Goal: Task Accomplishment & Management: Complete application form

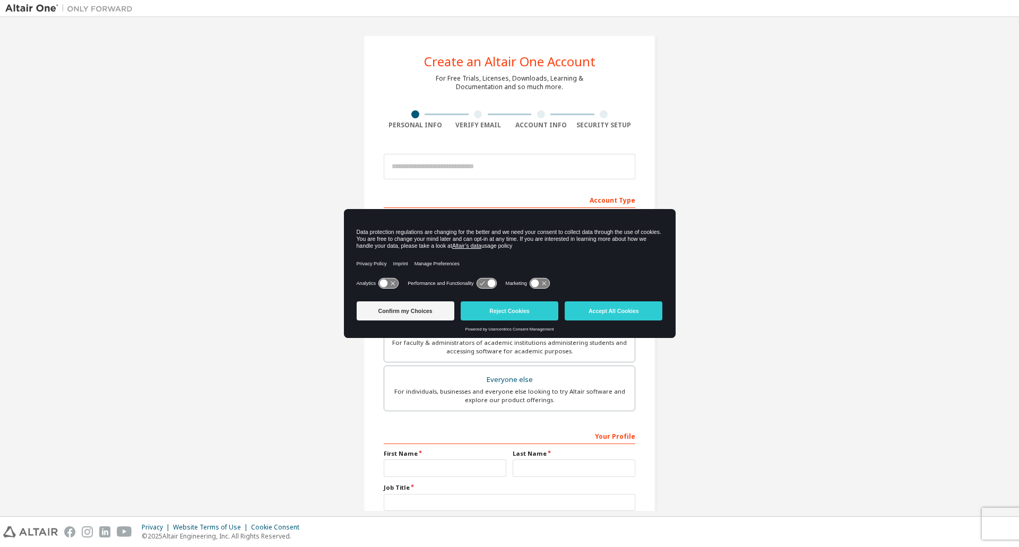
click at [814, 342] on div "Create an Altair One Account For Free Trials, Licenses, Downloads, Learning & D…" at bounding box center [509, 303] width 1008 height 562
click at [613, 315] on button "Accept All Cookies" at bounding box center [613, 310] width 98 height 19
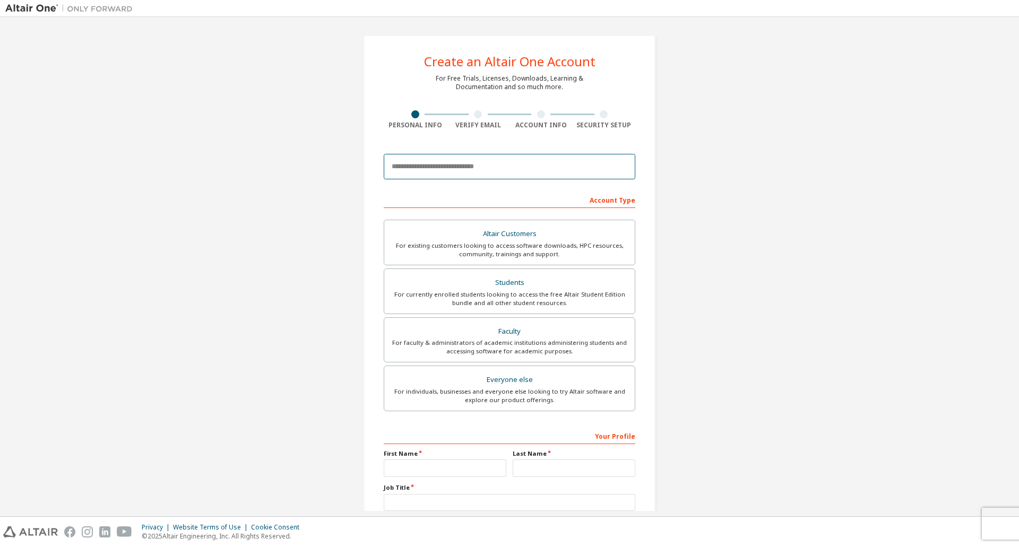
click at [476, 171] on input "email" at bounding box center [509, 166] width 251 height 25
click at [507, 172] on input "email" at bounding box center [509, 166] width 251 height 25
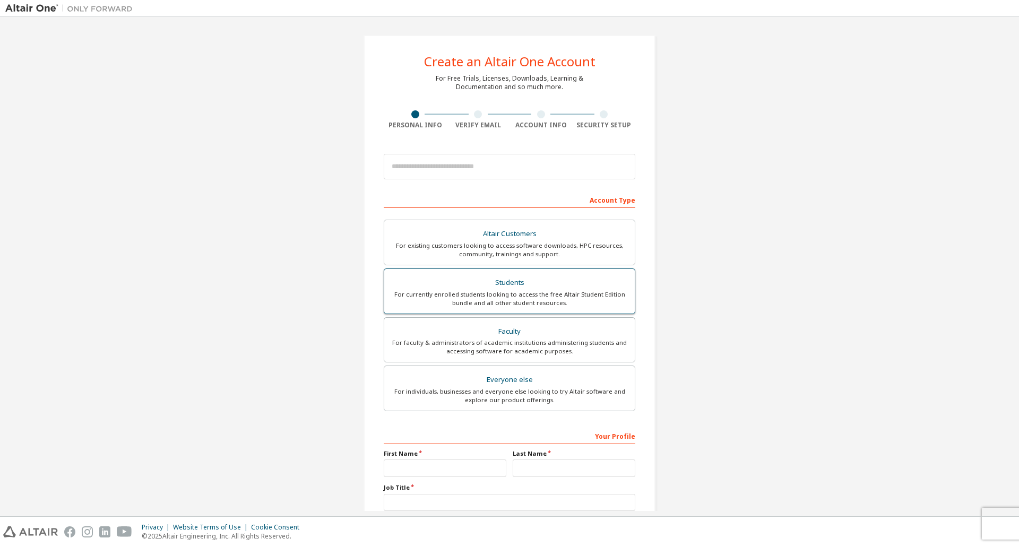
click at [558, 284] on div "Students" at bounding box center [509, 282] width 238 height 15
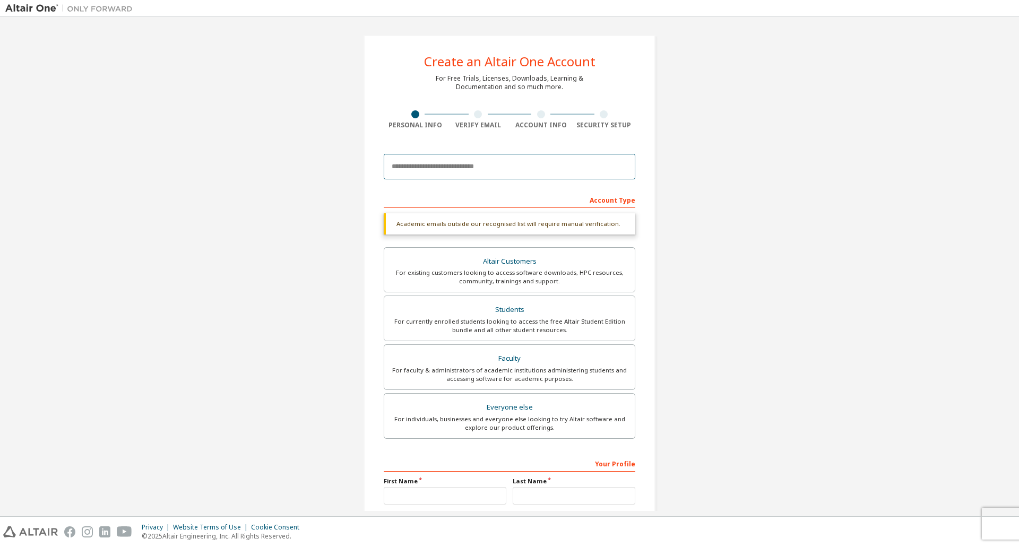
click at [483, 172] on input "email" at bounding box center [509, 166] width 251 height 25
type input "*"
type input "**********"
click at [535, 307] on div "Students" at bounding box center [509, 309] width 238 height 15
